Goal: Navigation & Orientation: Find specific page/section

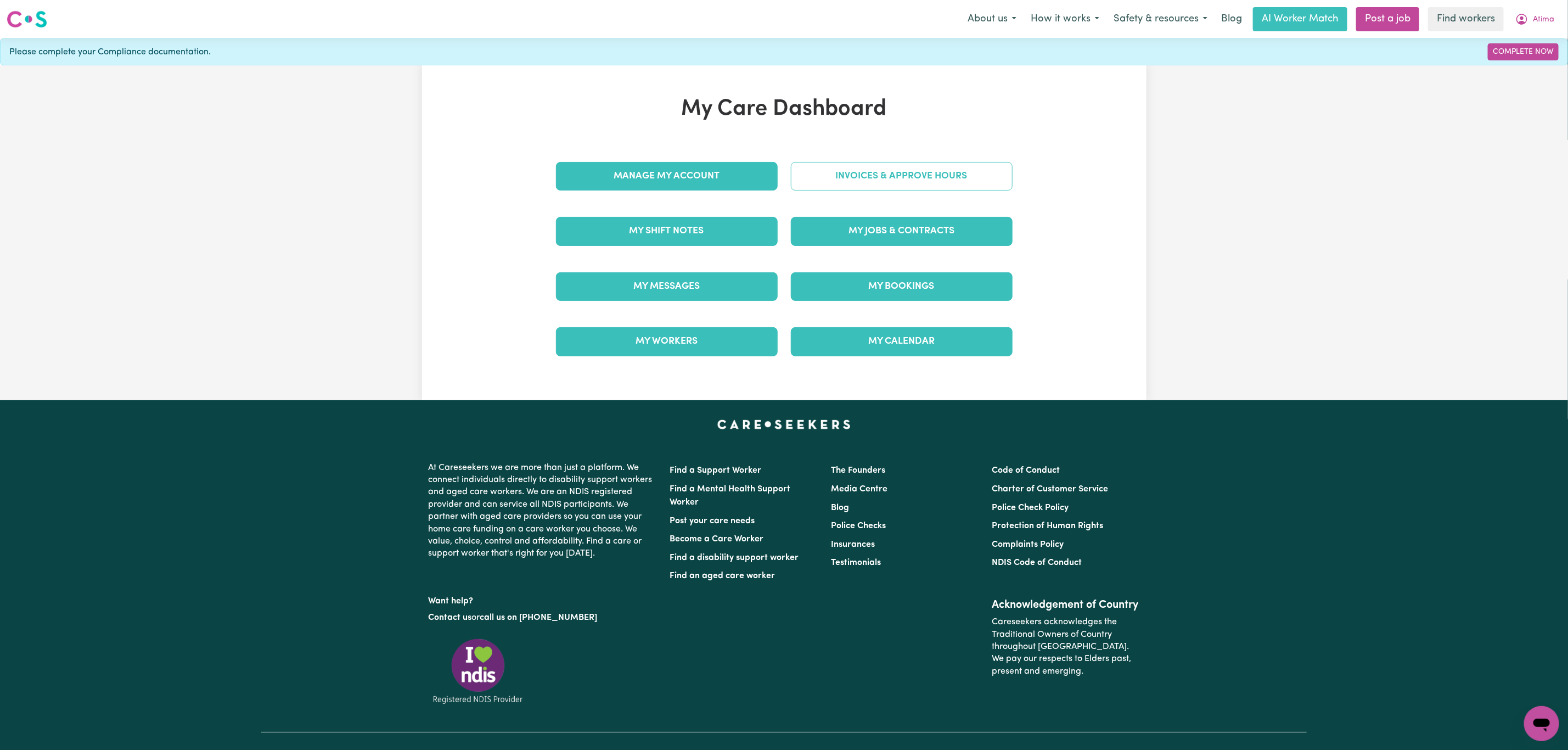
click at [856, 181] on link "Invoices & Approve Hours" at bounding box center [901, 176] width 222 height 29
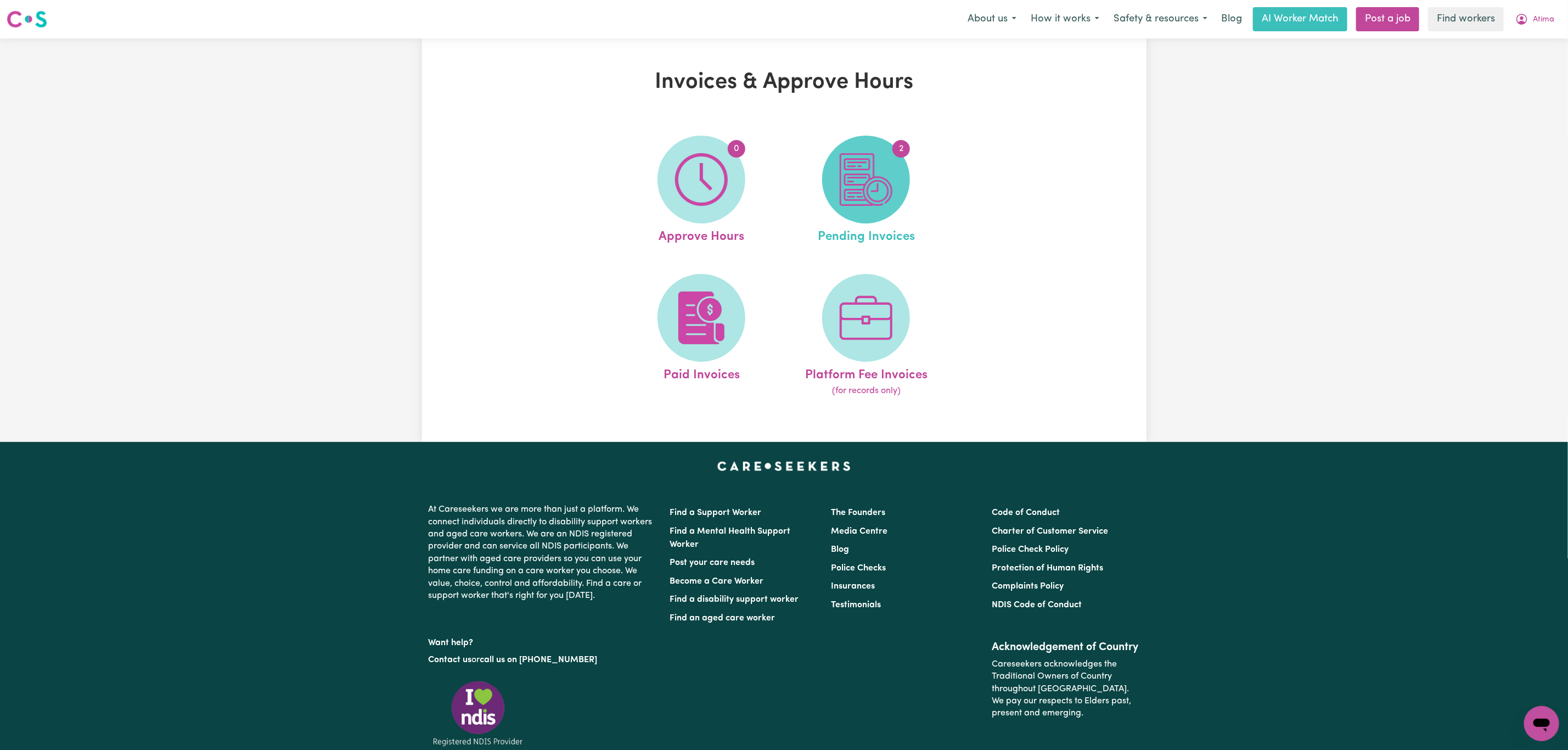
click at [843, 183] on img at bounding box center [866, 180] width 53 height 53
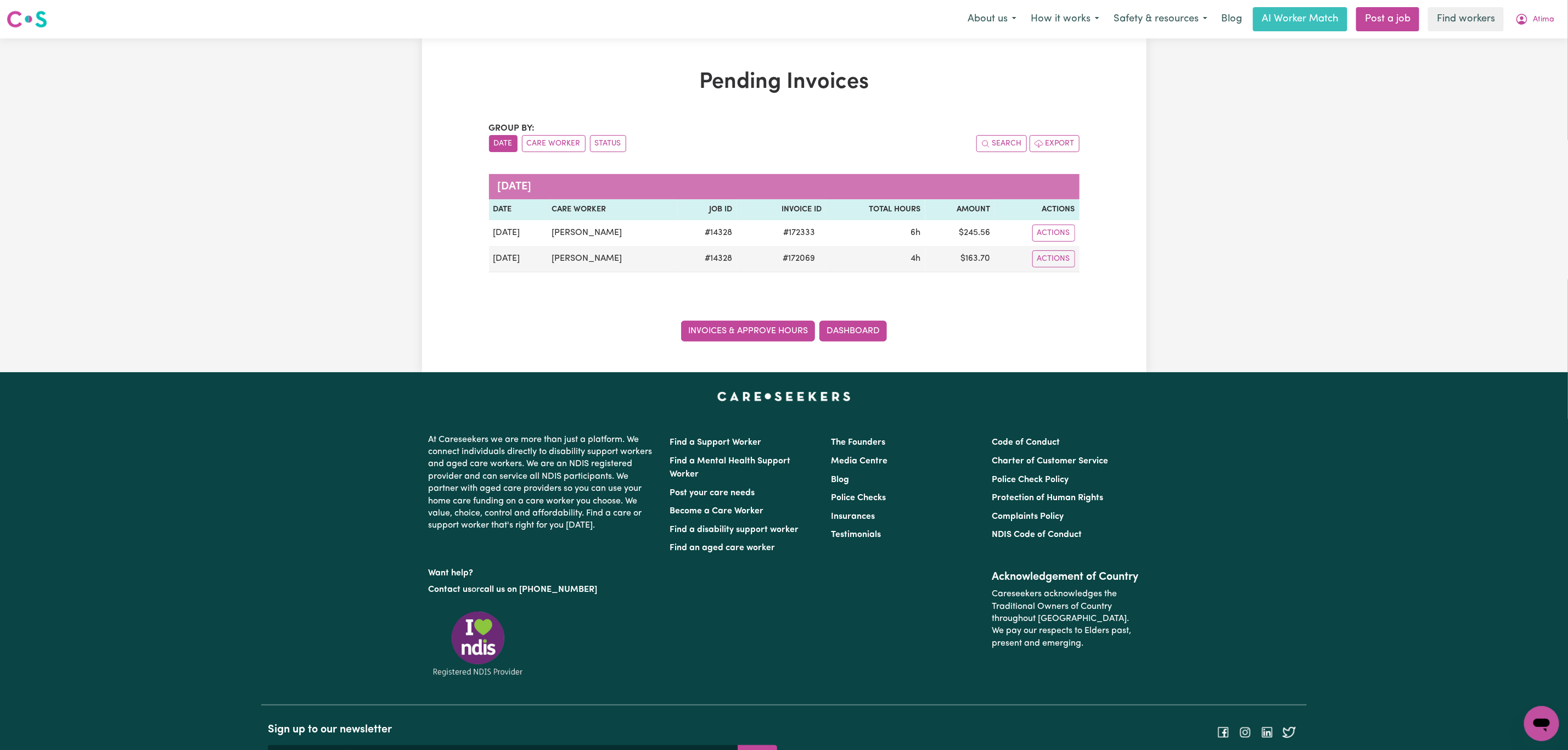
click at [771, 339] on link "Invoices & Approve Hours" at bounding box center [748, 331] width 134 height 21
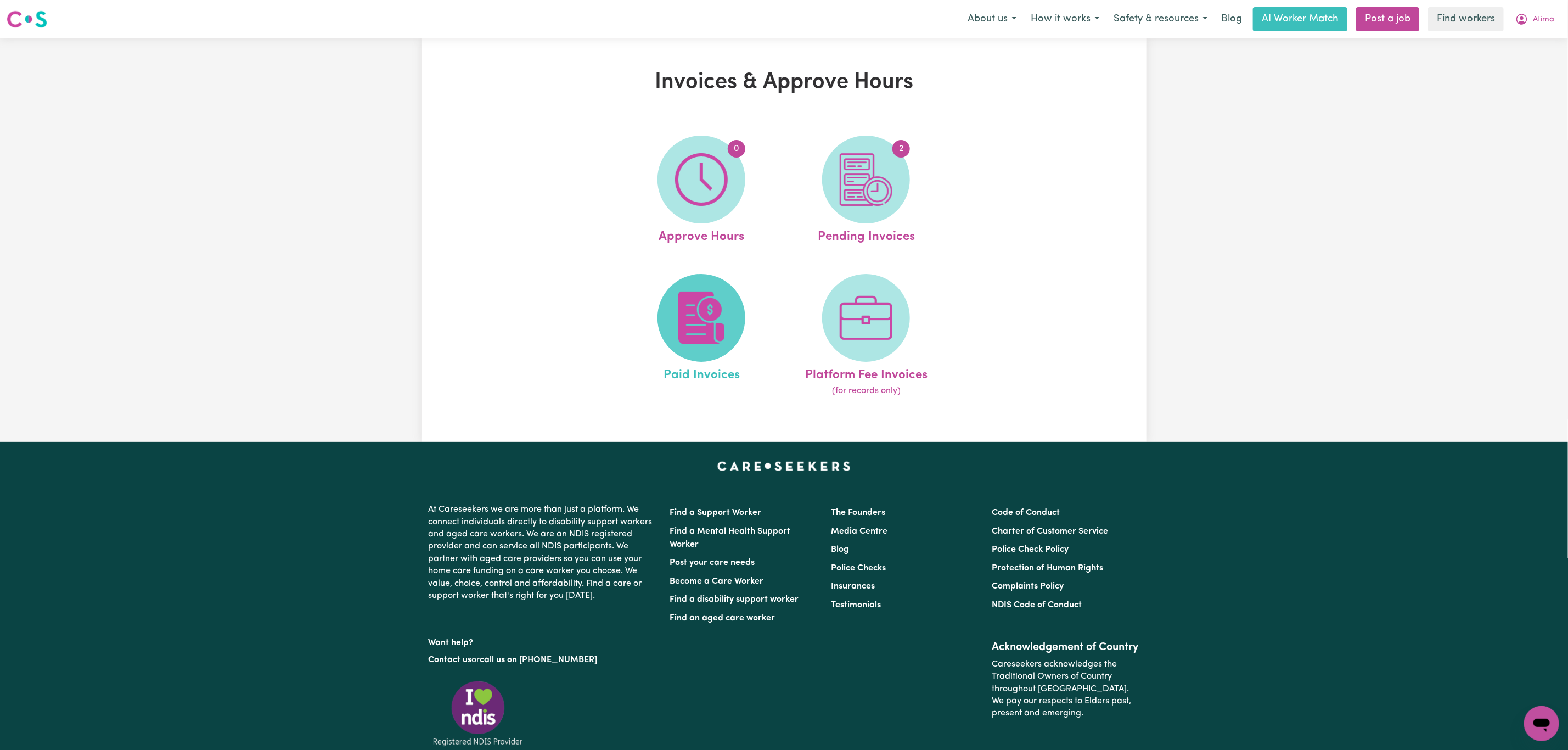
click at [685, 316] on img at bounding box center [701, 318] width 53 height 53
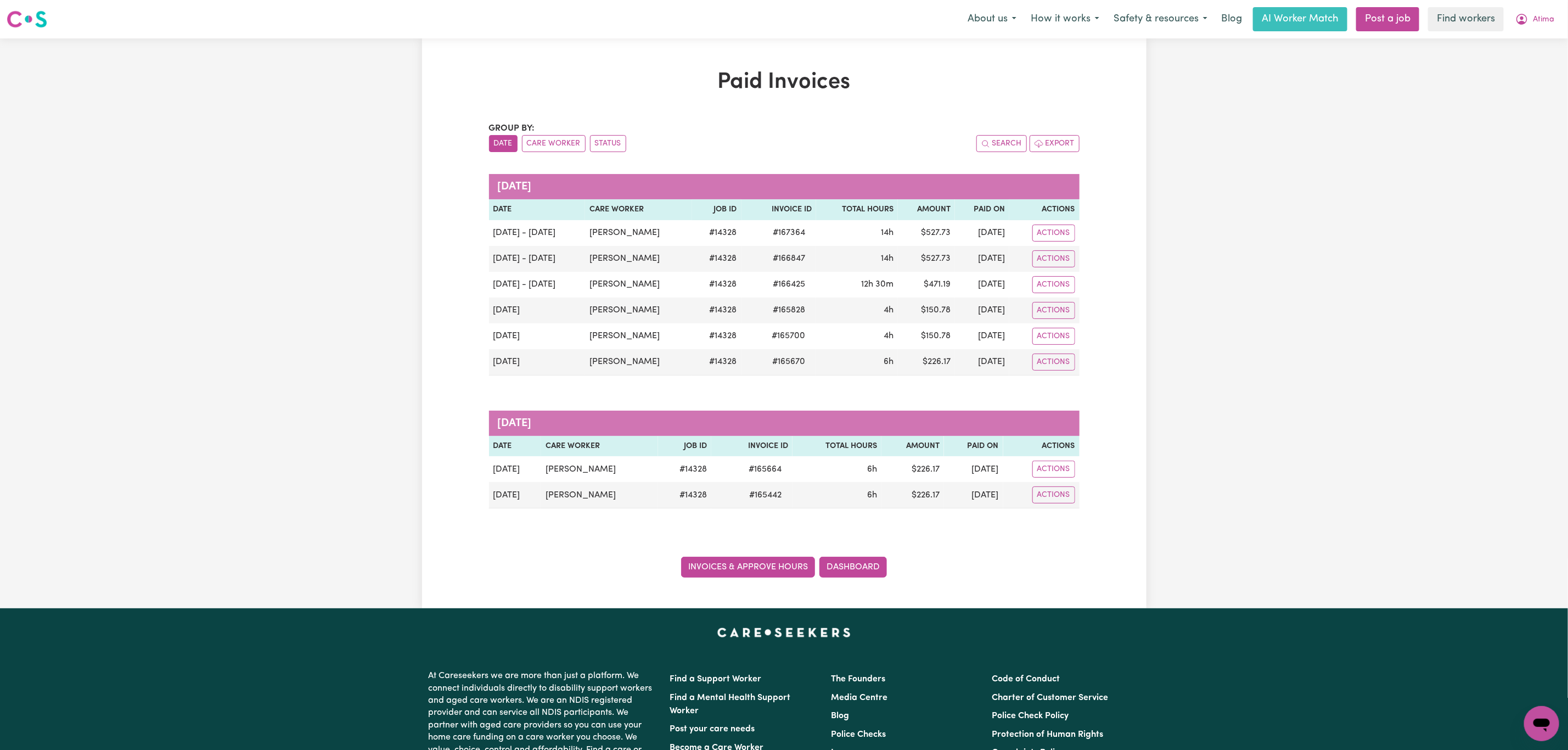
click at [735, 565] on link "Invoices & Approve Hours" at bounding box center [748, 567] width 134 height 21
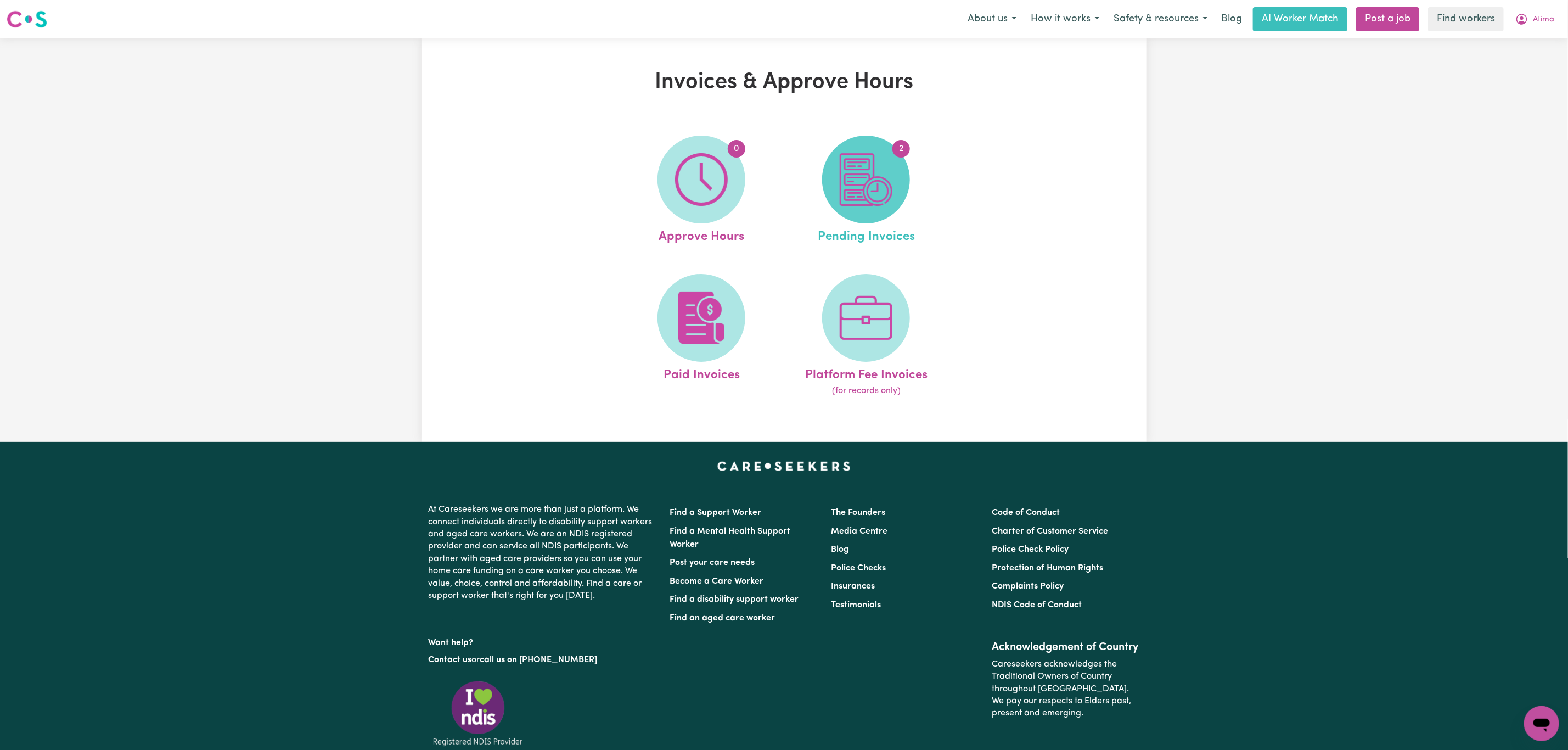
click at [856, 169] on img at bounding box center [866, 180] width 53 height 53
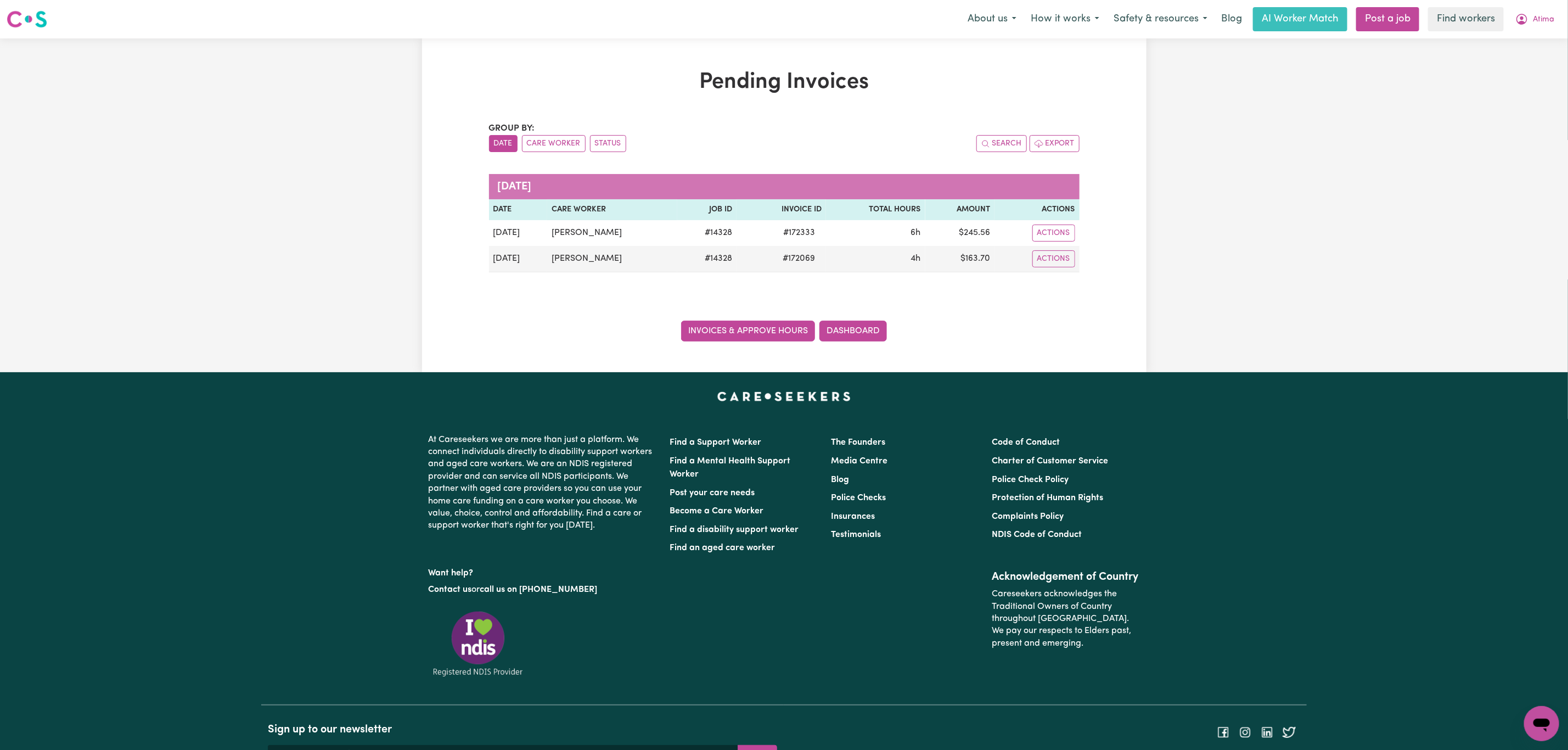
click at [765, 332] on link "Invoices & Approve Hours" at bounding box center [748, 331] width 134 height 21
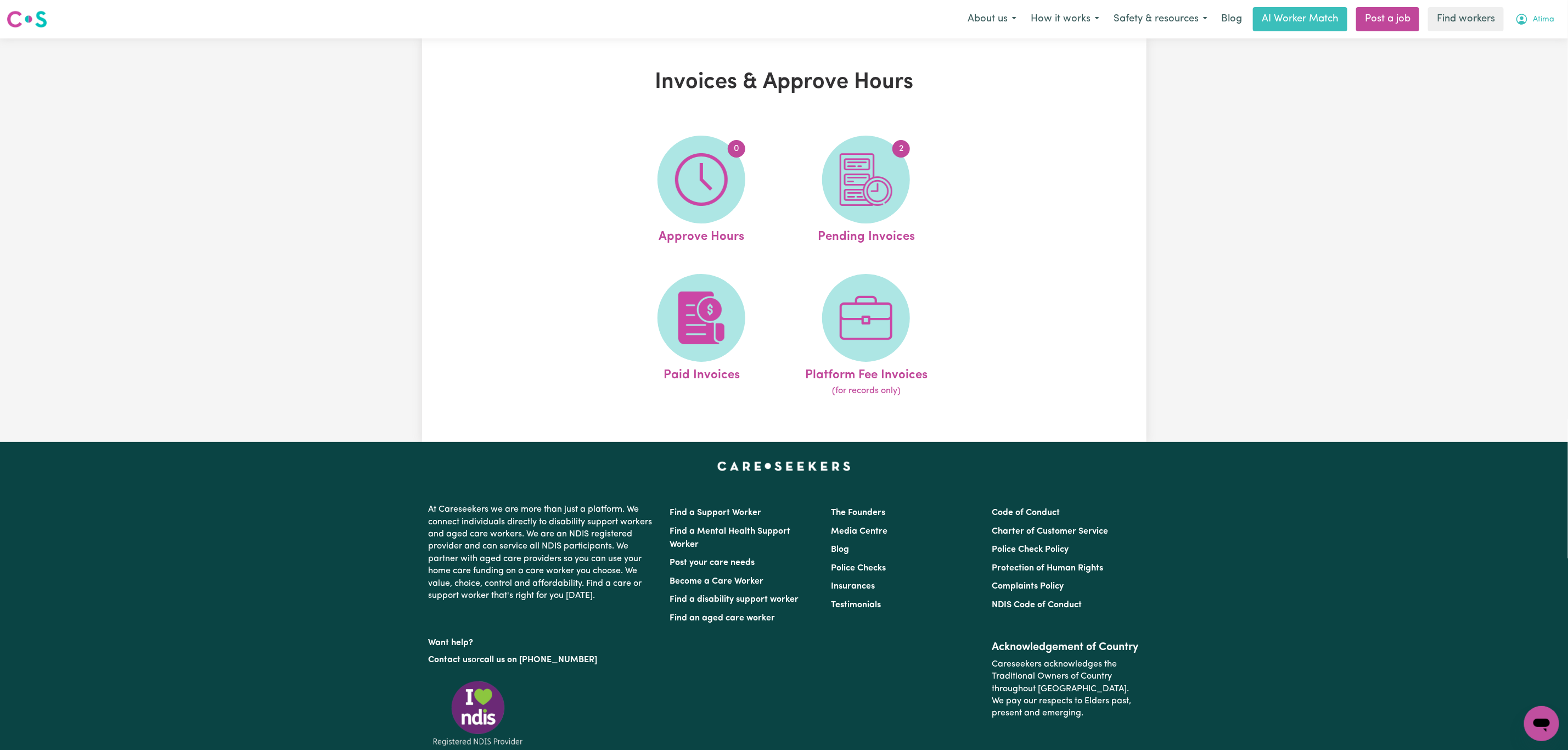
click at [1539, 20] on span "Atima" at bounding box center [1543, 20] width 21 height 12
click at [1535, 38] on link "My Dashboard" at bounding box center [1517, 43] width 86 height 21
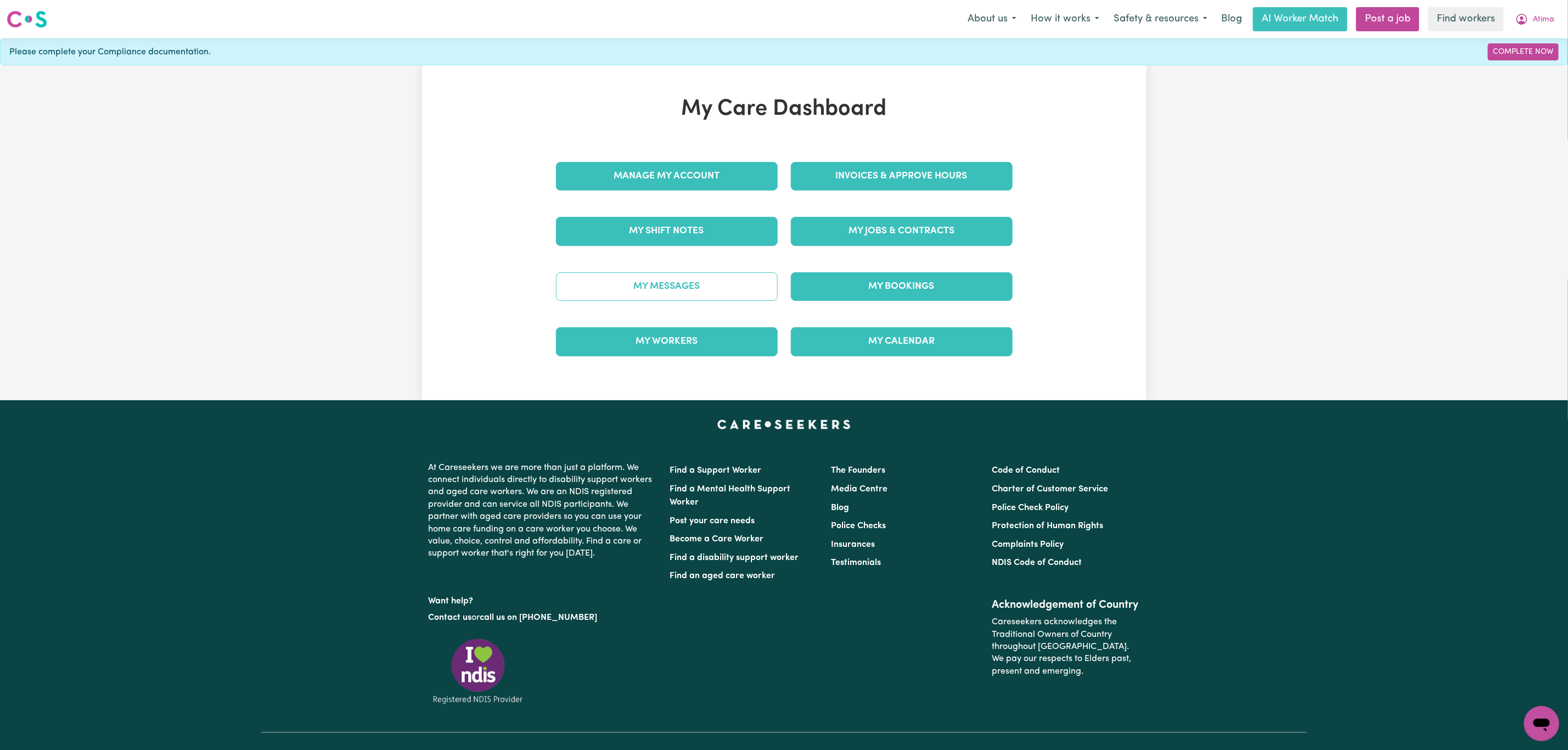
click at [713, 289] on link "My Messages" at bounding box center [667, 286] width 222 height 29
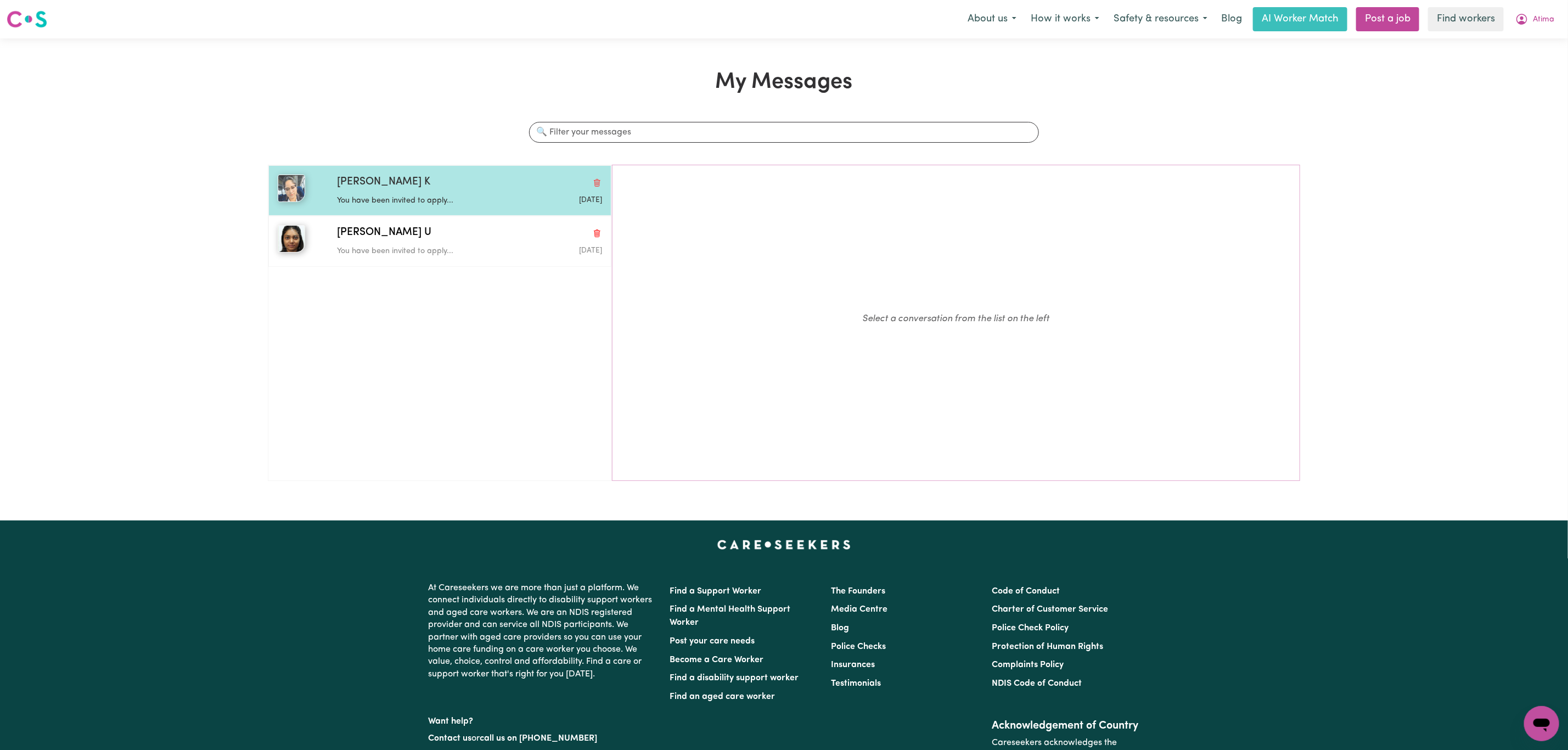
click at [520, 212] on div "[PERSON_NAME] K You have been invited to apply... [DATE]" at bounding box center [440, 190] width 343 height 51
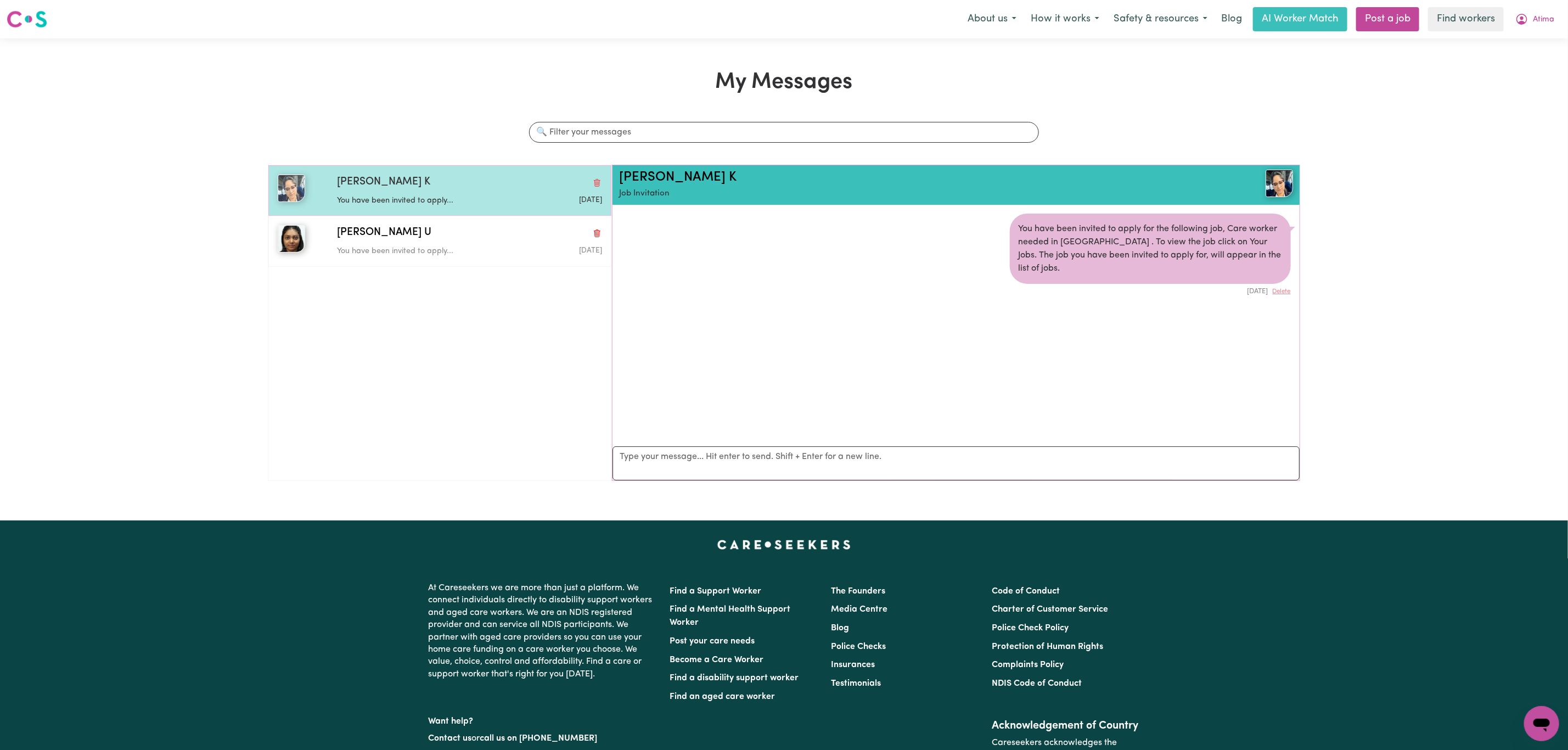
scroll to position [7, 0]
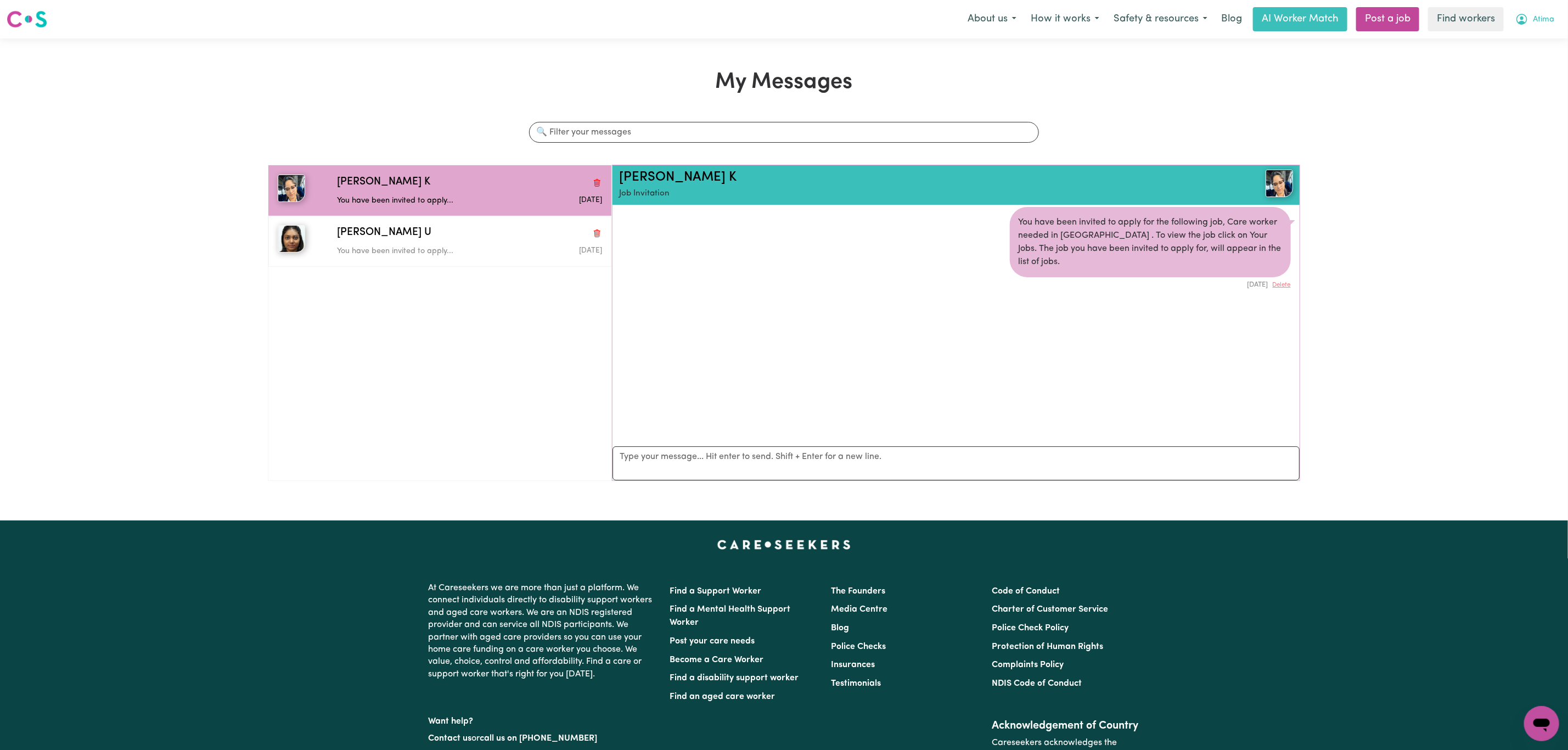
click at [1548, 21] on span "Atima" at bounding box center [1543, 20] width 21 height 12
click at [1515, 45] on link "My Dashboard" at bounding box center [1517, 43] width 86 height 21
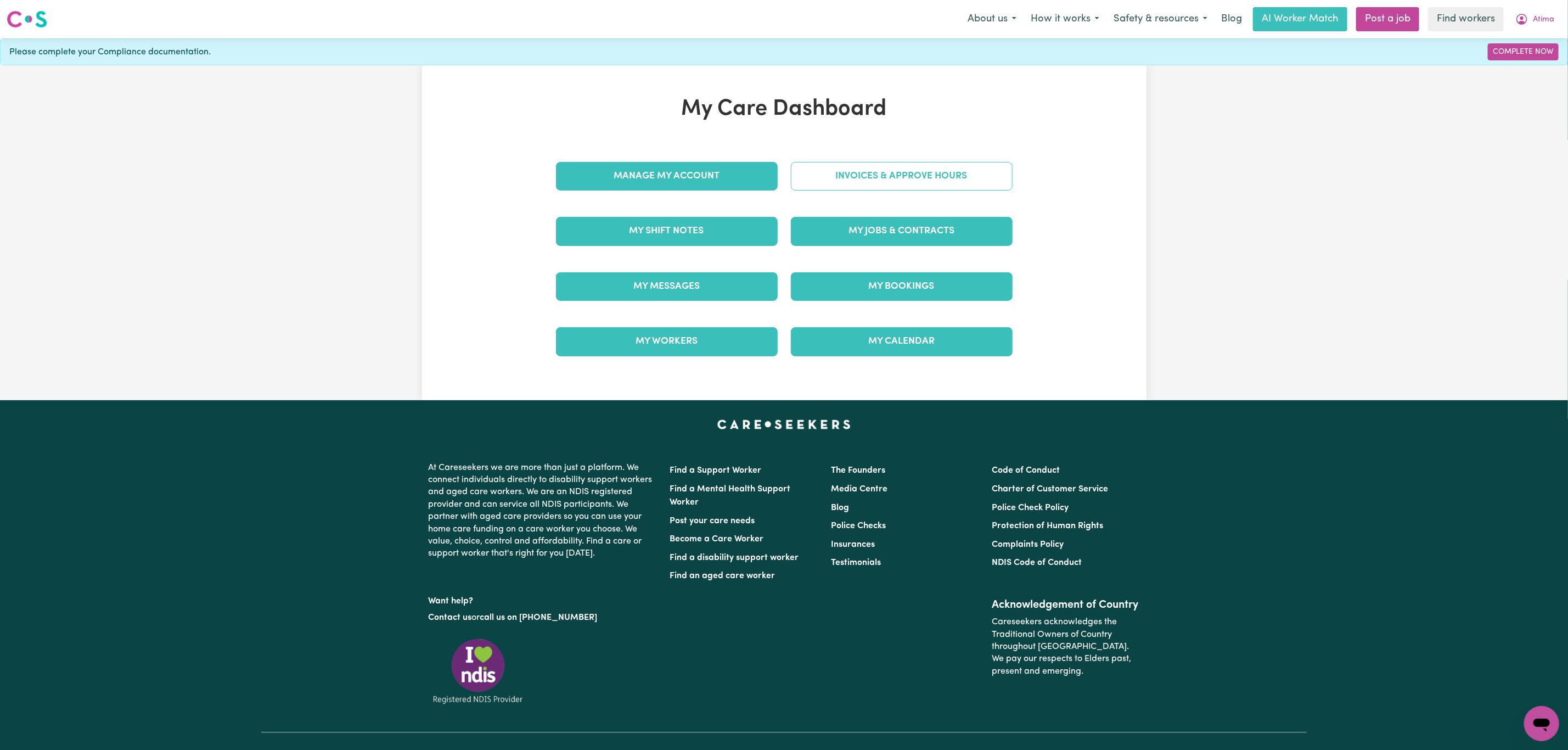
click at [870, 175] on link "Invoices & Approve Hours" at bounding box center [901, 176] width 222 height 29
